Goal: Information Seeking & Learning: Learn about a topic

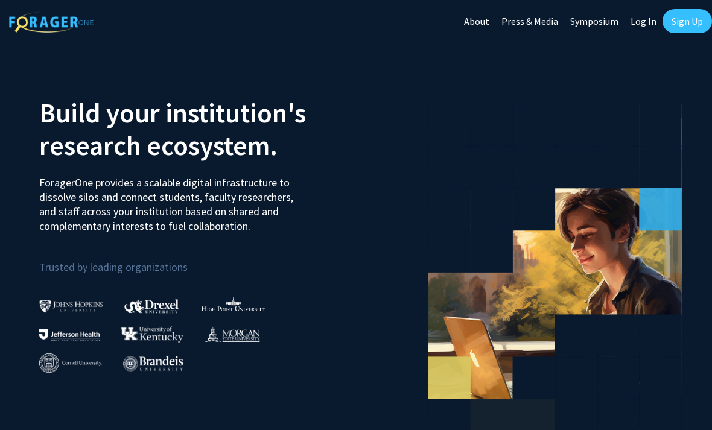
click at [643, 15] on link "Log In" at bounding box center [644, 21] width 38 height 42
select select
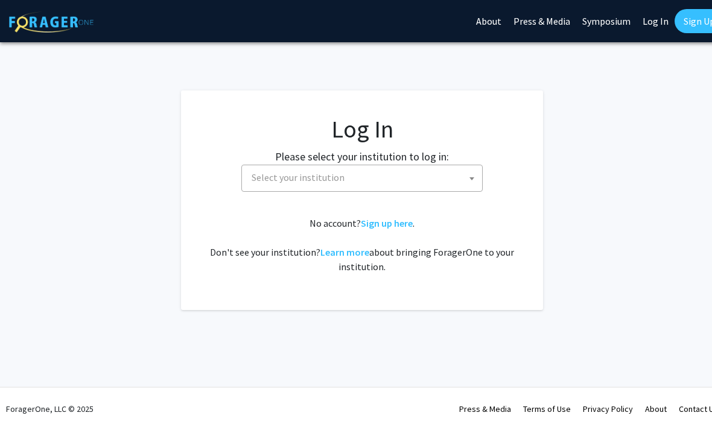
click at [377, 189] on span "Select your institution" at bounding box center [364, 177] width 235 height 25
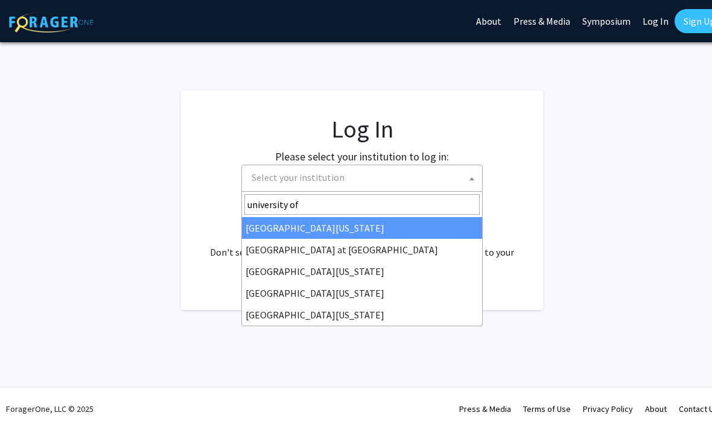
type input "university of"
select select "13"
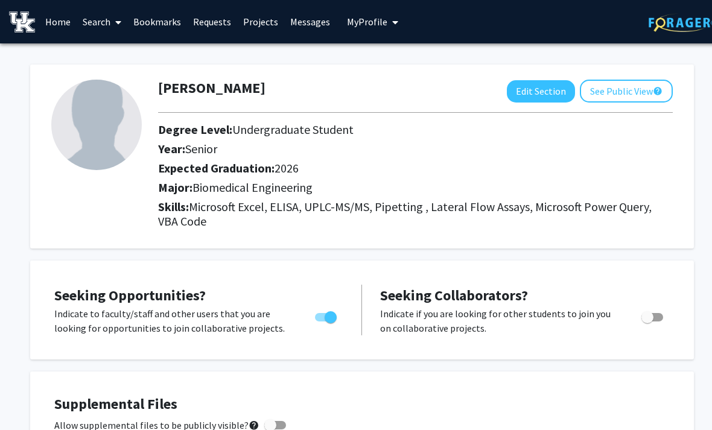
click at [56, 21] on link "Home" at bounding box center [57, 22] width 37 height 42
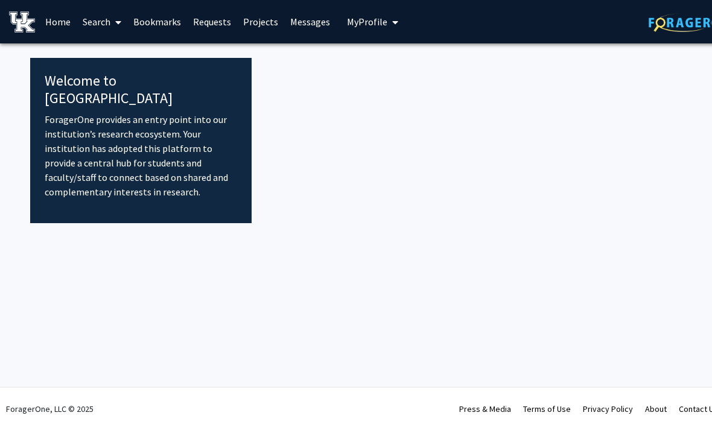
click at [100, 17] on link "Search" at bounding box center [102, 22] width 51 height 42
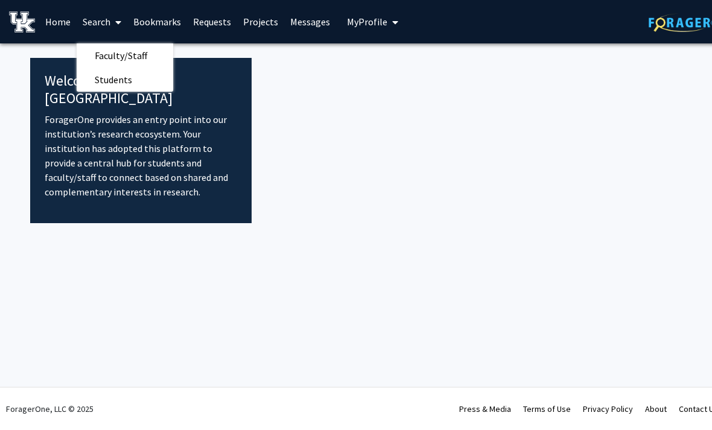
click at [104, 57] on span "Faculty/Staff" at bounding box center [121, 55] width 89 height 24
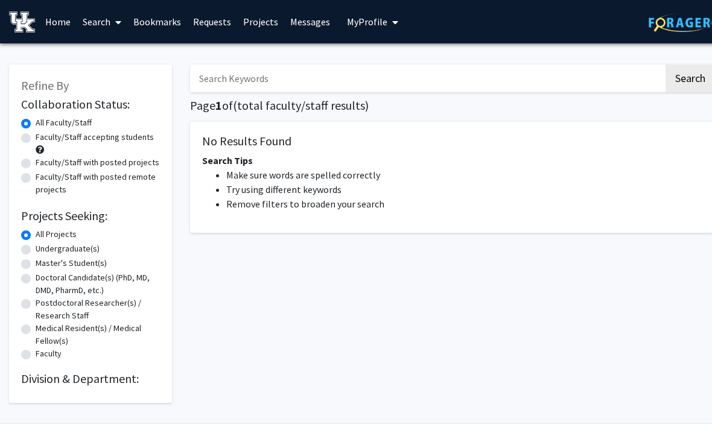
click at [36, 133] on label "Faculty/Staff accepting students" at bounding box center [95, 137] width 118 height 13
click at [36, 133] on input "Faculty/Staff accepting students" at bounding box center [40, 135] width 8 height 8
radio input "true"
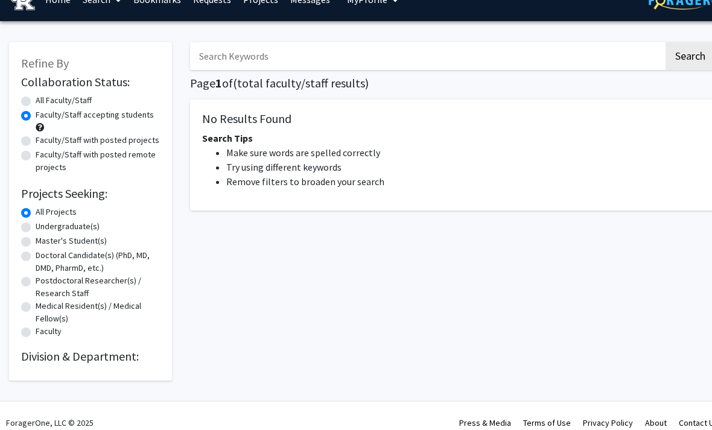
scroll to position [35, 0]
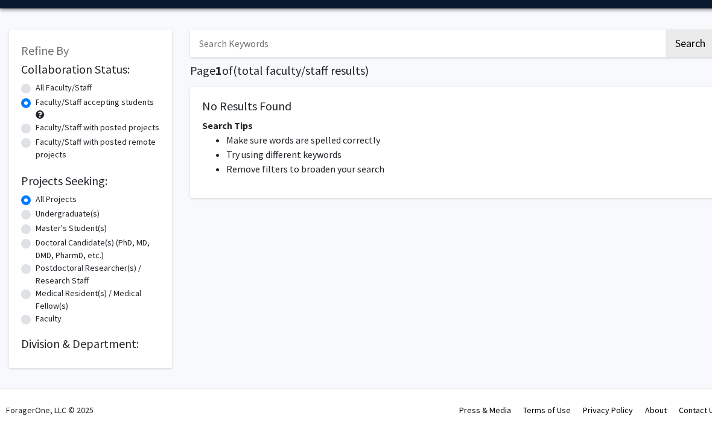
click at [36, 217] on label "Undergraduate(s)" at bounding box center [68, 214] width 64 height 13
click at [36, 215] on input "Undergraduate(s)" at bounding box center [40, 212] width 8 height 8
radio input "true"
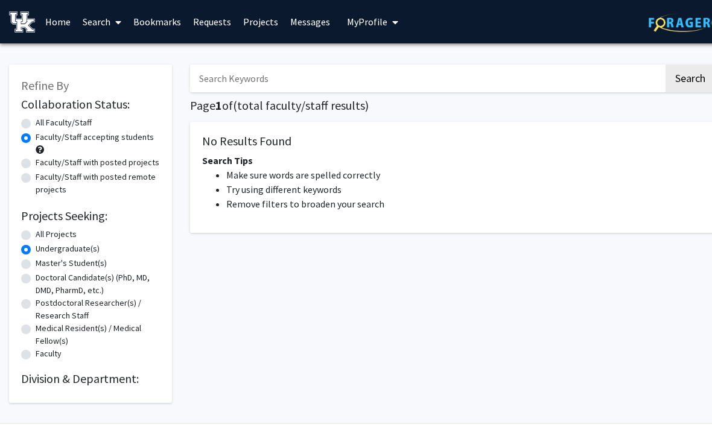
click at [36, 161] on label "Faculty/Staff with posted projects" at bounding box center [98, 162] width 124 height 13
click at [36, 161] on input "Faculty/Staff with posted projects" at bounding box center [40, 160] width 8 height 8
radio input "true"
click at [36, 121] on label "All Faculty/Staff" at bounding box center [64, 122] width 56 height 13
click at [36, 121] on input "All Faculty/Staff" at bounding box center [40, 120] width 8 height 8
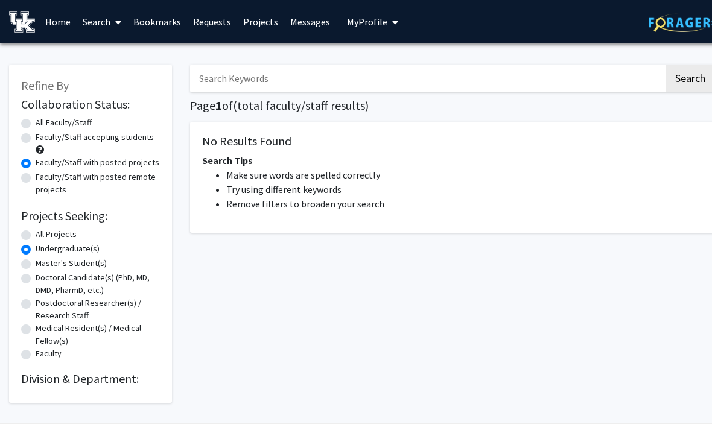
radio input "true"
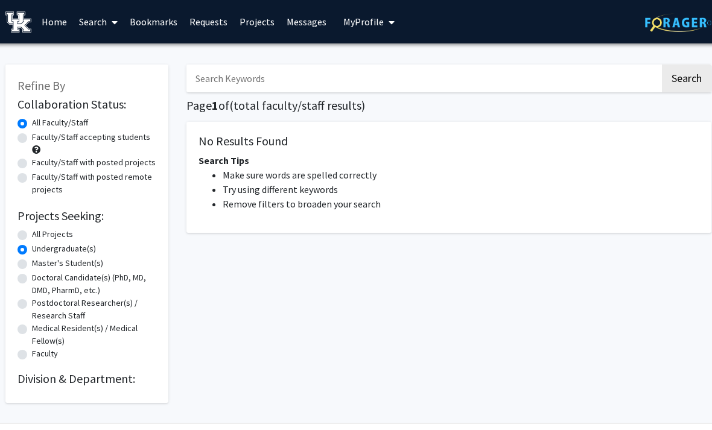
scroll to position [0, 12]
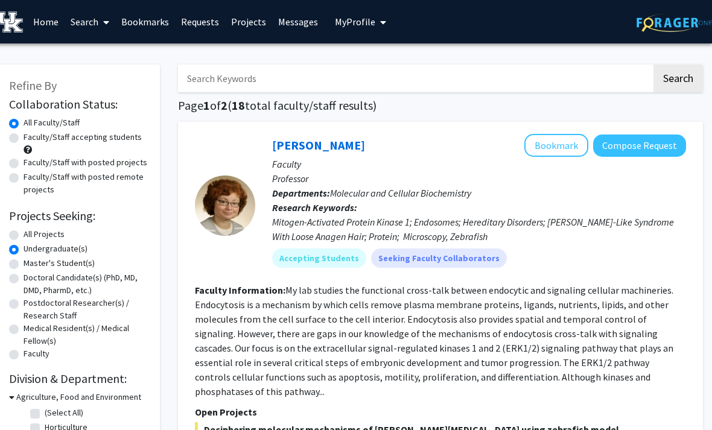
click at [7, 131] on div "Refine By Collaboration Status: Collaboration Status All Faculty/Staff Collabor…" at bounding box center [78, 298] width 163 height 466
click at [24, 136] on label "Faculty/Staff accepting students" at bounding box center [83, 137] width 118 height 13
click at [24, 136] on input "Faculty/Staff accepting students" at bounding box center [28, 135] width 8 height 8
radio input "true"
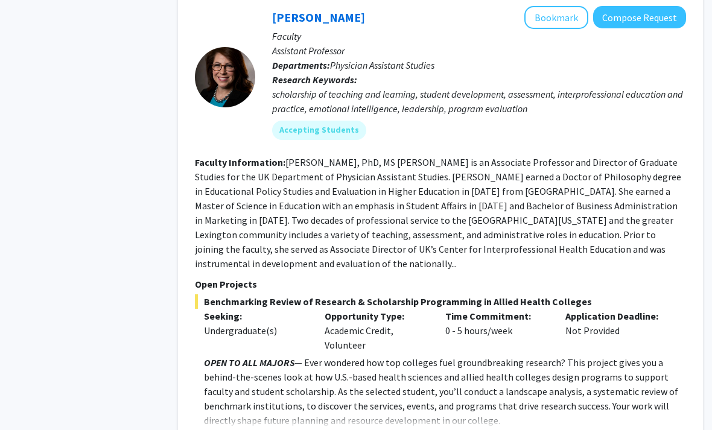
scroll to position [4216, 12]
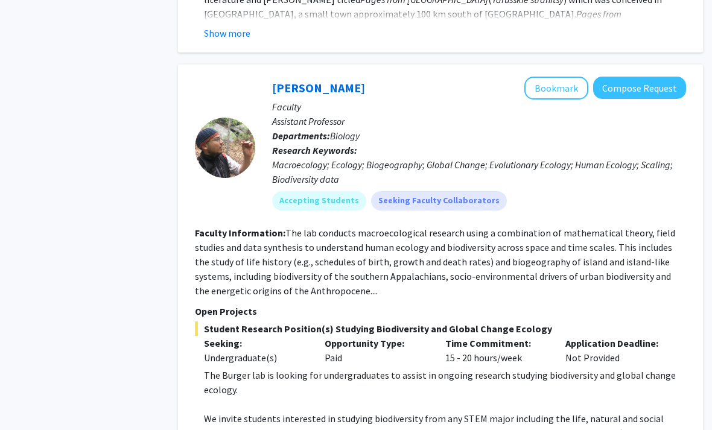
scroll to position [6180, 12]
